Goal: Task Accomplishment & Management: Use online tool/utility

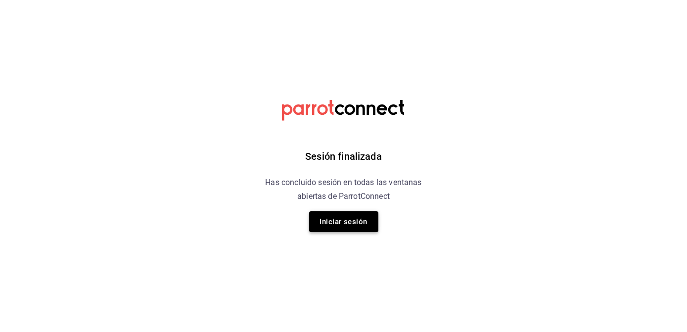
click at [348, 226] on button "Iniciar sesión" at bounding box center [343, 221] width 69 height 21
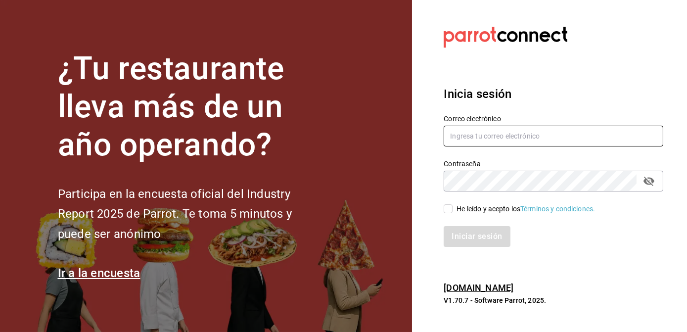
type input "[EMAIL_ADDRESS][DOMAIN_NAME]"
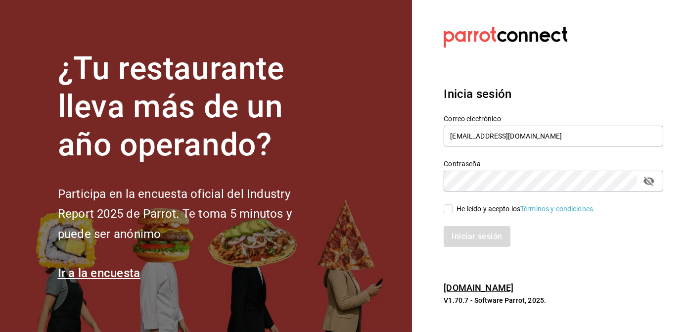
click at [450, 206] on input "He leído y acepto los Términos y condiciones." at bounding box center [448, 208] width 9 height 9
checkbox input "true"
click at [457, 230] on button "Iniciar sesión" at bounding box center [477, 236] width 67 height 21
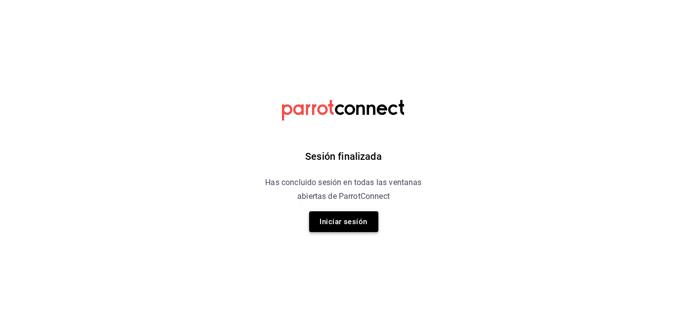
click at [363, 214] on button "Iniciar sesión" at bounding box center [343, 221] width 69 height 21
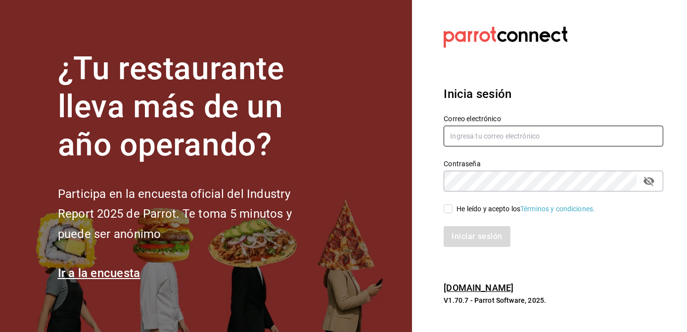
type input "[EMAIL_ADDRESS][DOMAIN_NAME]"
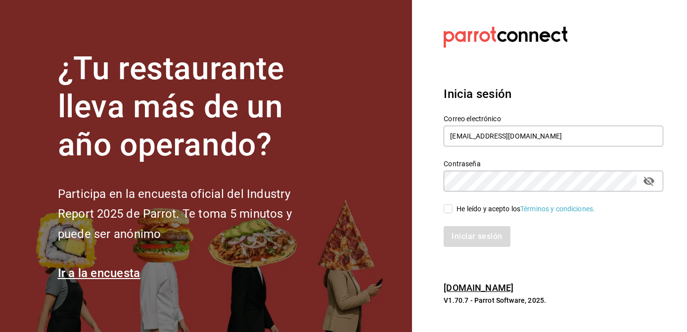
click at [455, 211] on span "He leído y acepto los Términos y condiciones." at bounding box center [524, 209] width 142 height 10
click at [453, 211] on input "He leído y acepto los Términos y condiciones." at bounding box center [448, 208] width 9 height 9
checkbox input "true"
click at [459, 226] on button "Iniciar sesión" at bounding box center [477, 236] width 67 height 21
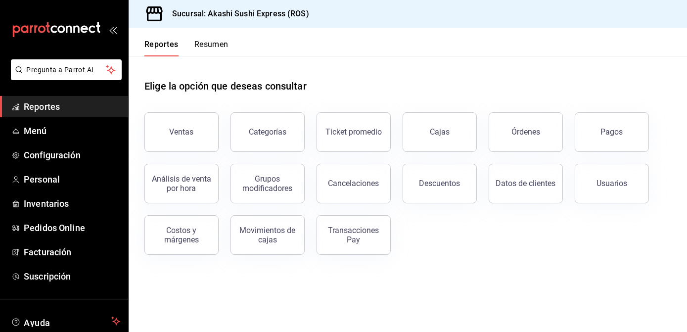
click at [88, 100] on span "Reportes" at bounding box center [72, 106] width 96 height 13
click at [452, 145] on link "Cajas" at bounding box center [440, 132] width 74 height 40
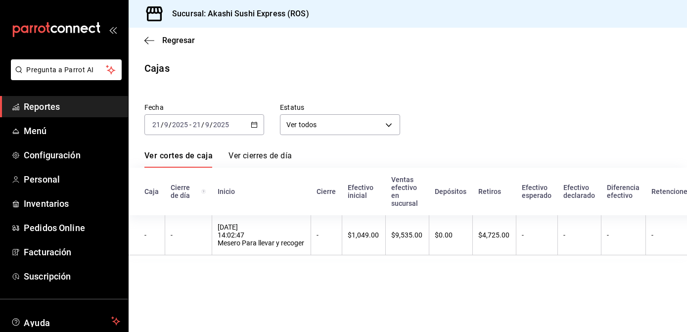
click at [91, 108] on span "Reportes" at bounding box center [72, 106] width 96 height 13
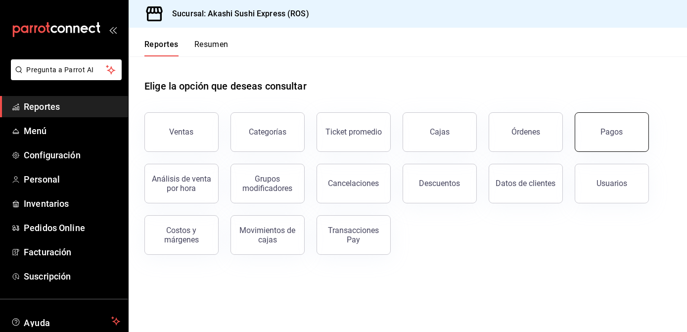
click at [597, 143] on button "Pagos" at bounding box center [612, 132] width 74 height 40
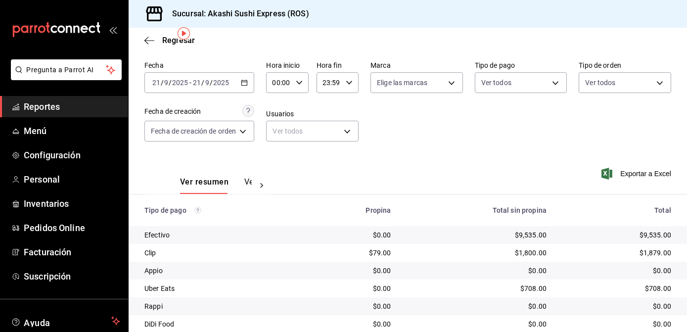
scroll to position [35, 0]
click at [252, 180] on div at bounding box center [262, 184] width 20 height 17
click at [239, 180] on button "Ver pagos" at bounding box center [233, 184] width 37 height 17
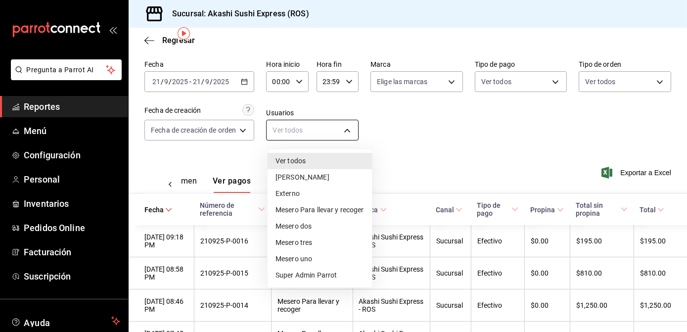
click at [347, 127] on body "Pregunta a Parrot AI Reportes Menú Configuración Personal Inventarios Pedidos O…" at bounding box center [343, 166] width 687 height 332
click at [310, 227] on li "Mesero dos" at bounding box center [320, 226] width 104 height 16
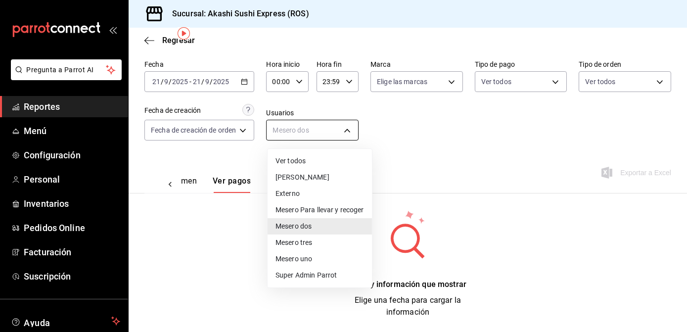
click at [321, 129] on body "Pregunta a Parrot AI Reportes Menú Configuración Personal Inventarios Pedidos O…" at bounding box center [343, 166] width 687 height 332
click at [304, 205] on li "Mesero Para llevar y recoger" at bounding box center [320, 210] width 104 height 16
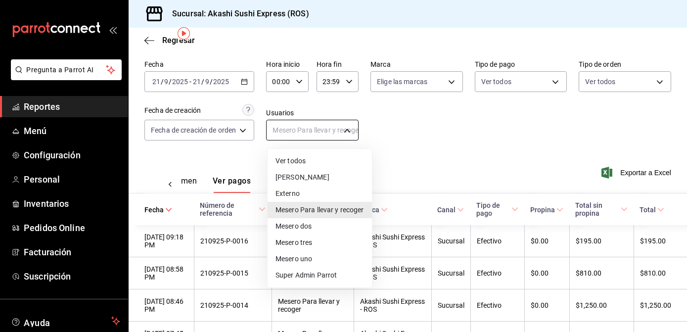
click at [345, 123] on body "Pregunta a Parrot AI Reportes Menú Configuración Personal Inventarios Pedidos O…" at bounding box center [343, 166] width 687 height 332
click at [303, 168] on li "Ver todos" at bounding box center [320, 161] width 104 height 16
type input "null"
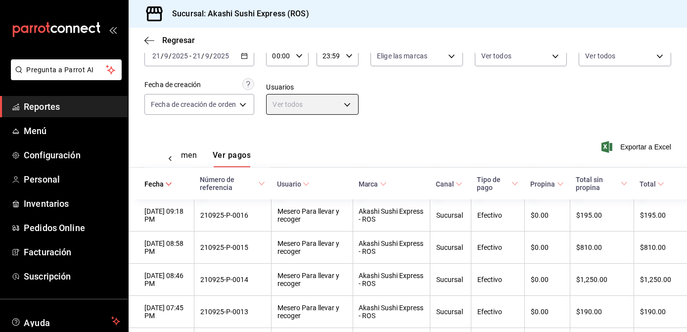
scroll to position [105, 0]
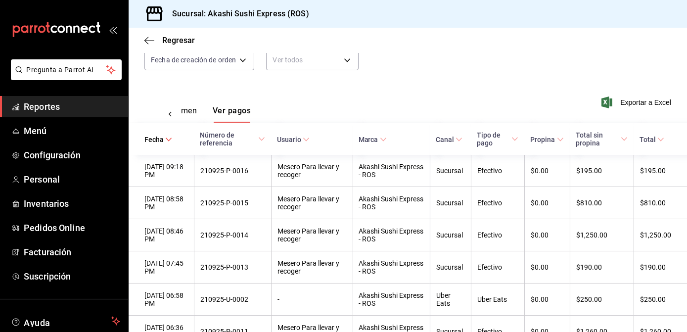
click at [62, 107] on span "Reportes" at bounding box center [72, 106] width 96 height 13
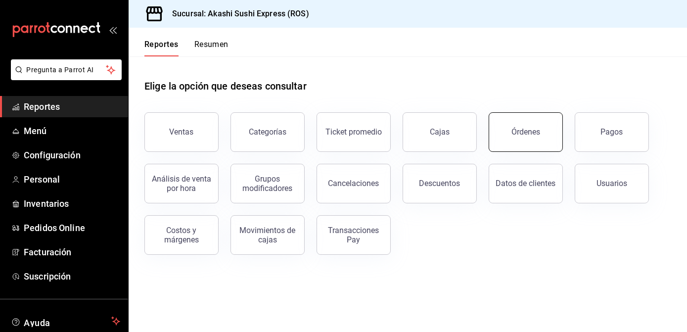
click at [547, 134] on button "Órdenes" at bounding box center [526, 132] width 74 height 40
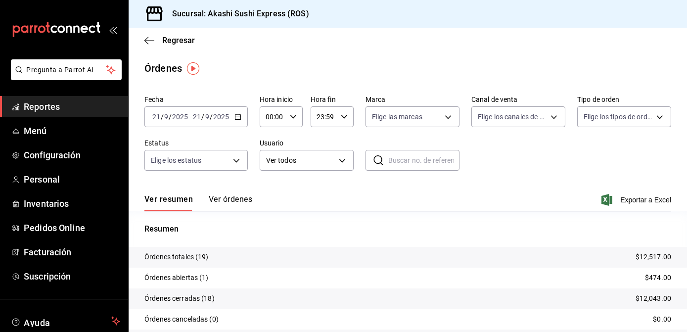
click at [233, 198] on button "Ver órdenes" at bounding box center [231, 202] width 44 height 17
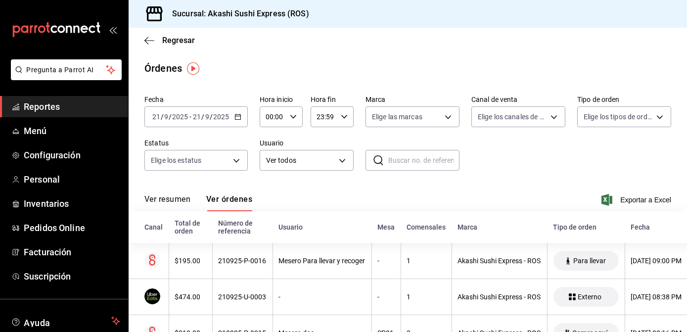
click at [241, 117] on div "2025-09-21 21 / 9 / 2025 - 2025-09-21 21 / 9 / 2025" at bounding box center [195, 116] width 103 height 21
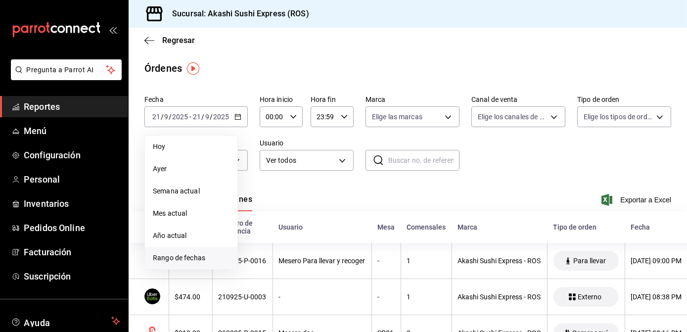
click at [173, 259] on span "Rango de fechas" at bounding box center [191, 258] width 77 height 10
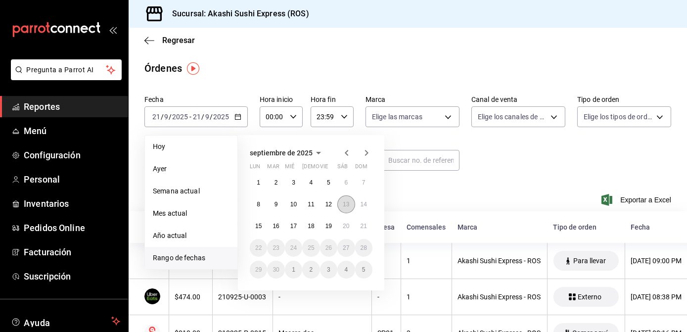
click at [351, 202] on button "13" at bounding box center [345, 204] width 17 height 18
click at [348, 202] on abbr "13" at bounding box center [346, 204] width 6 height 7
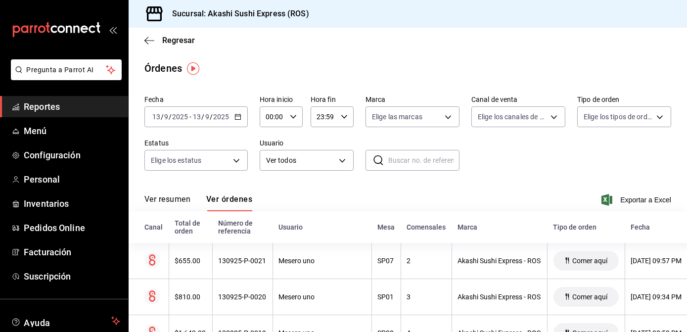
click at [56, 109] on span "Reportes" at bounding box center [72, 106] width 96 height 13
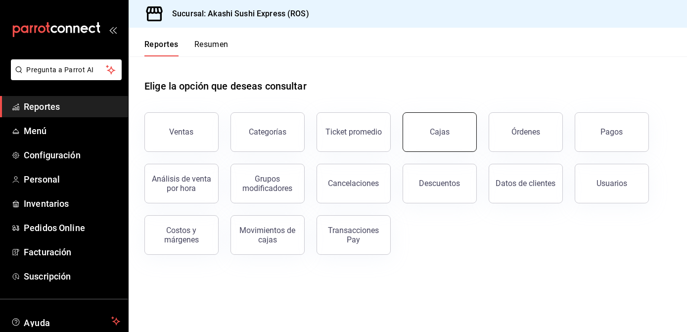
click at [434, 126] on div "Cajas" at bounding box center [440, 132] width 20 height 12
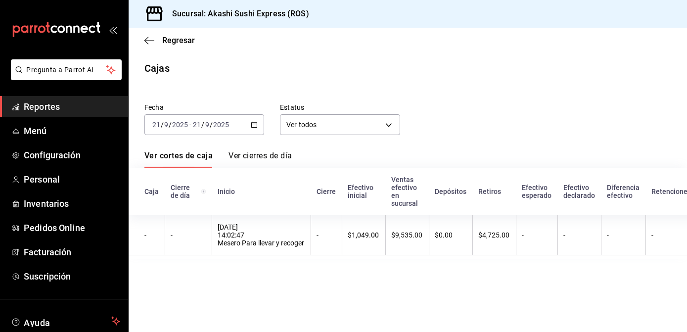
click at [250, 122] on div "2025-09-21 21 / 9 / 2025 - 2025-09-21 21 / 9 / 2025" at bounding box center [204, 124] width 120 height 21
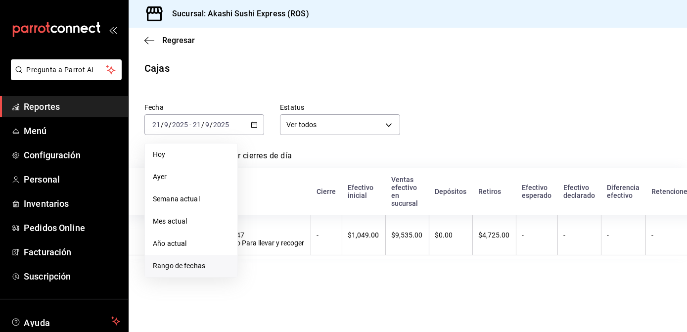
click at [192, 261] on span "Rango de fechas" at bounding box center [191, 266] width 77 height 10
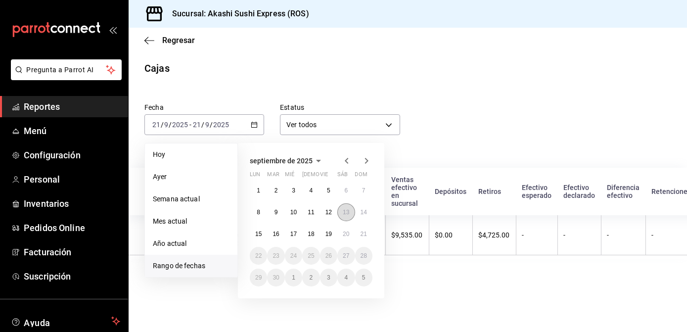
click at [343, 217] on button "13" at bounding box center [345, 212] width 17 height 18
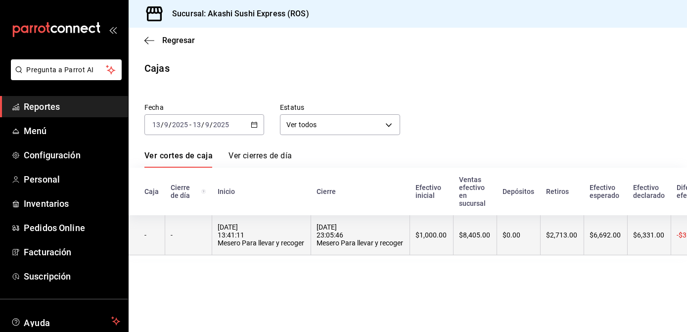
click at [411, 228] on th "$1,000.00" at bounding box center [432, 235] width 44 height 40
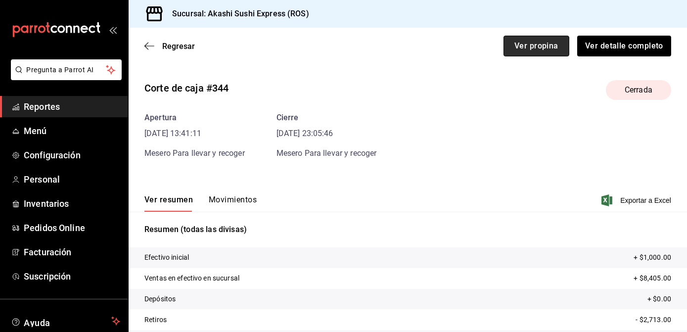
click at [549, 47] on button "Ver propina" at bounding box center [537, 46] width 66 height 21
